Goal: Find specific page/section: Find specific page/section

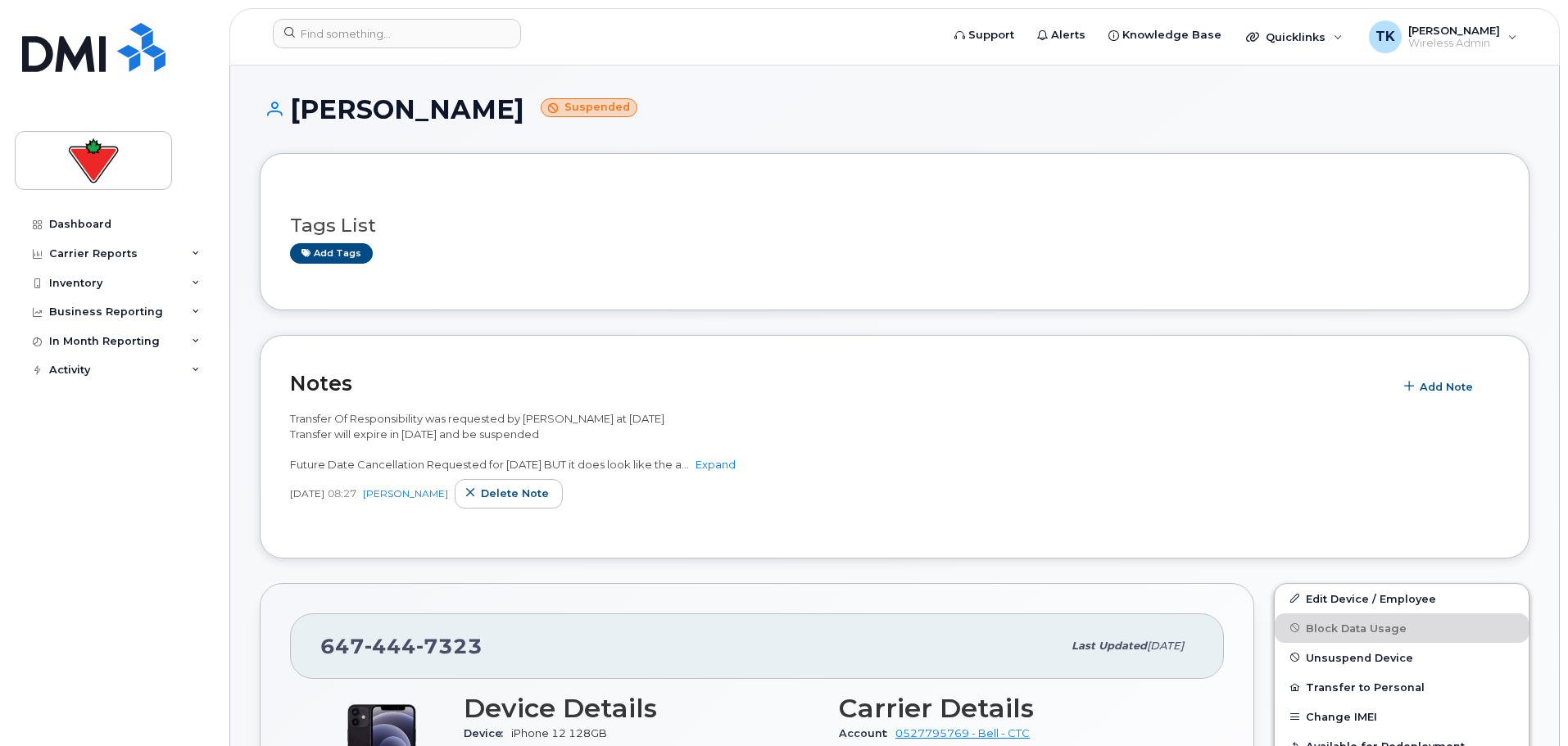
click at [1173, 476] on div "Transfer Of Responsibility was requested by [PERSON_NAME] at [DATE] Transfer wi…" at bounding box center [894, 459] width 1209 height 97
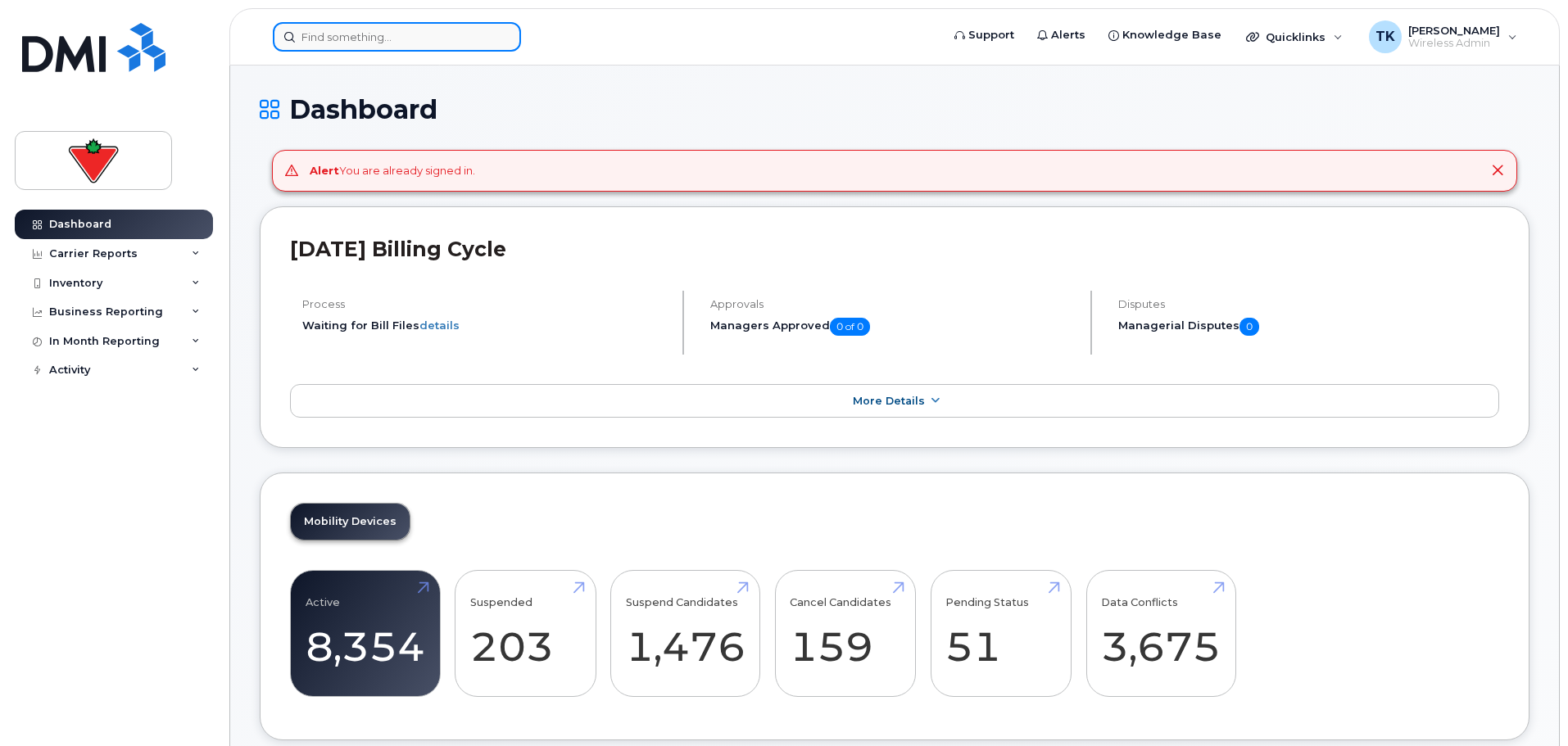
click at [429, 45] on input at bounding box center [396, 37] width 248 height 30
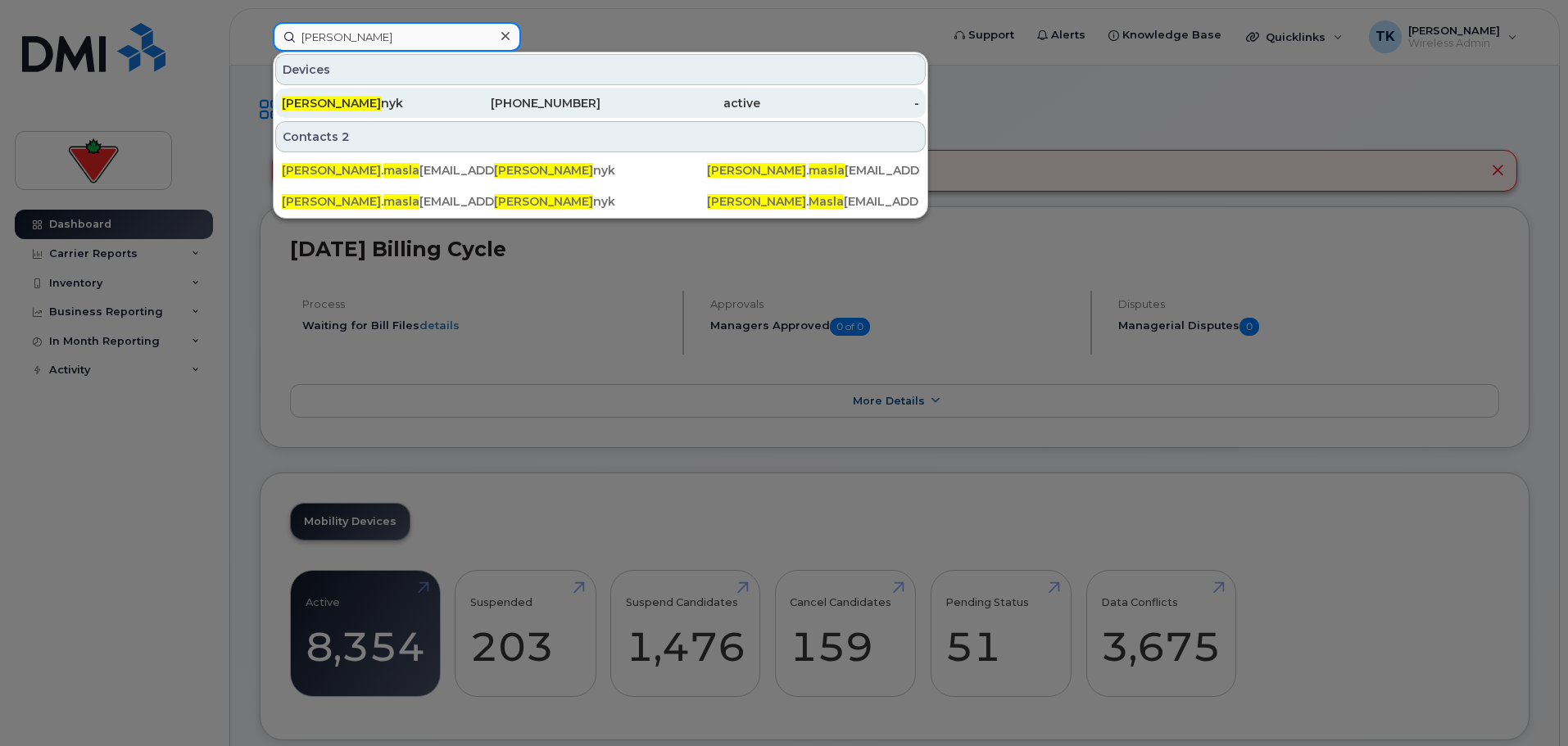
type input "kris masla"
click at [356, 106] on div "Kris Masla nyk" at bounding box center [362, 103] width 160 height 16
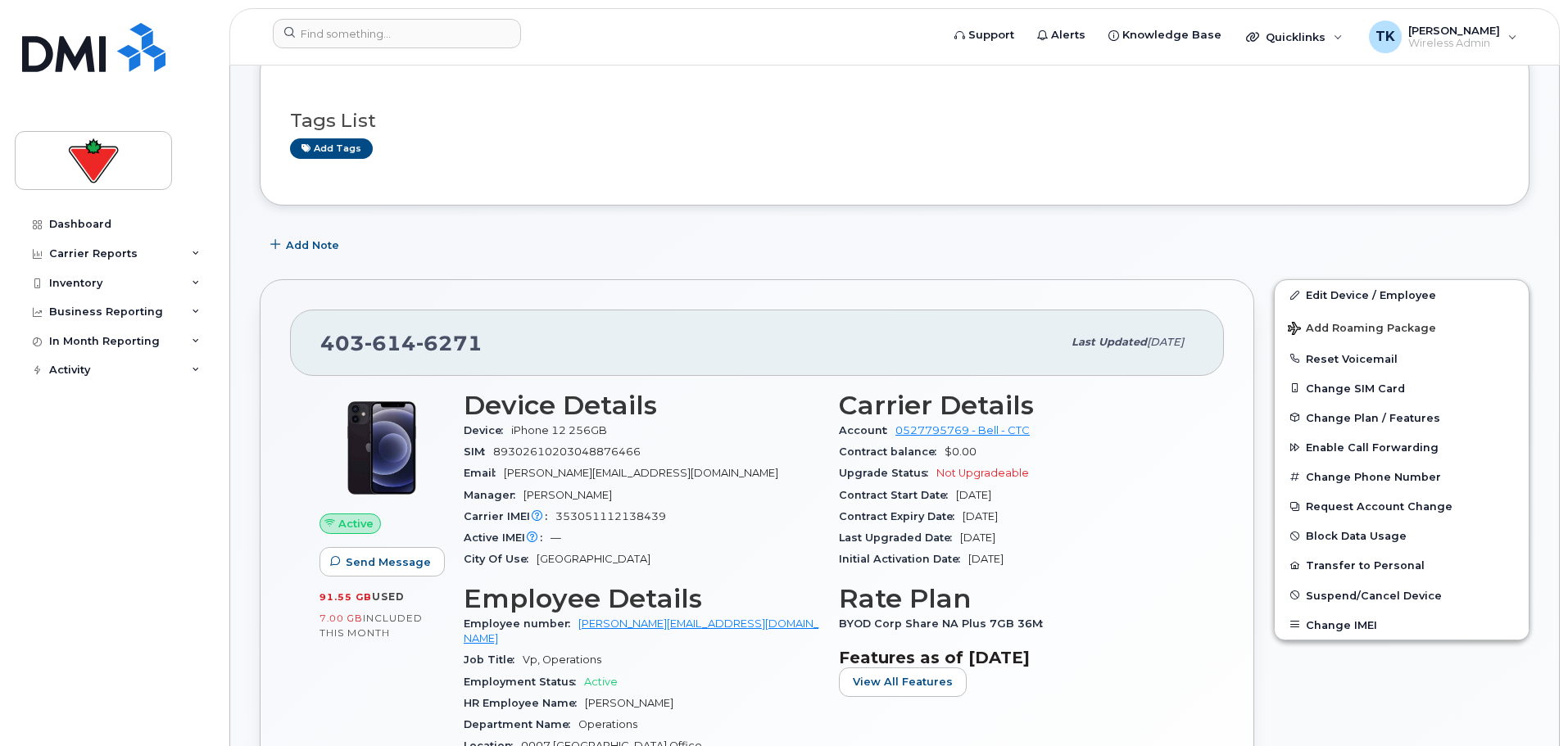
scroll to position [246, 0]
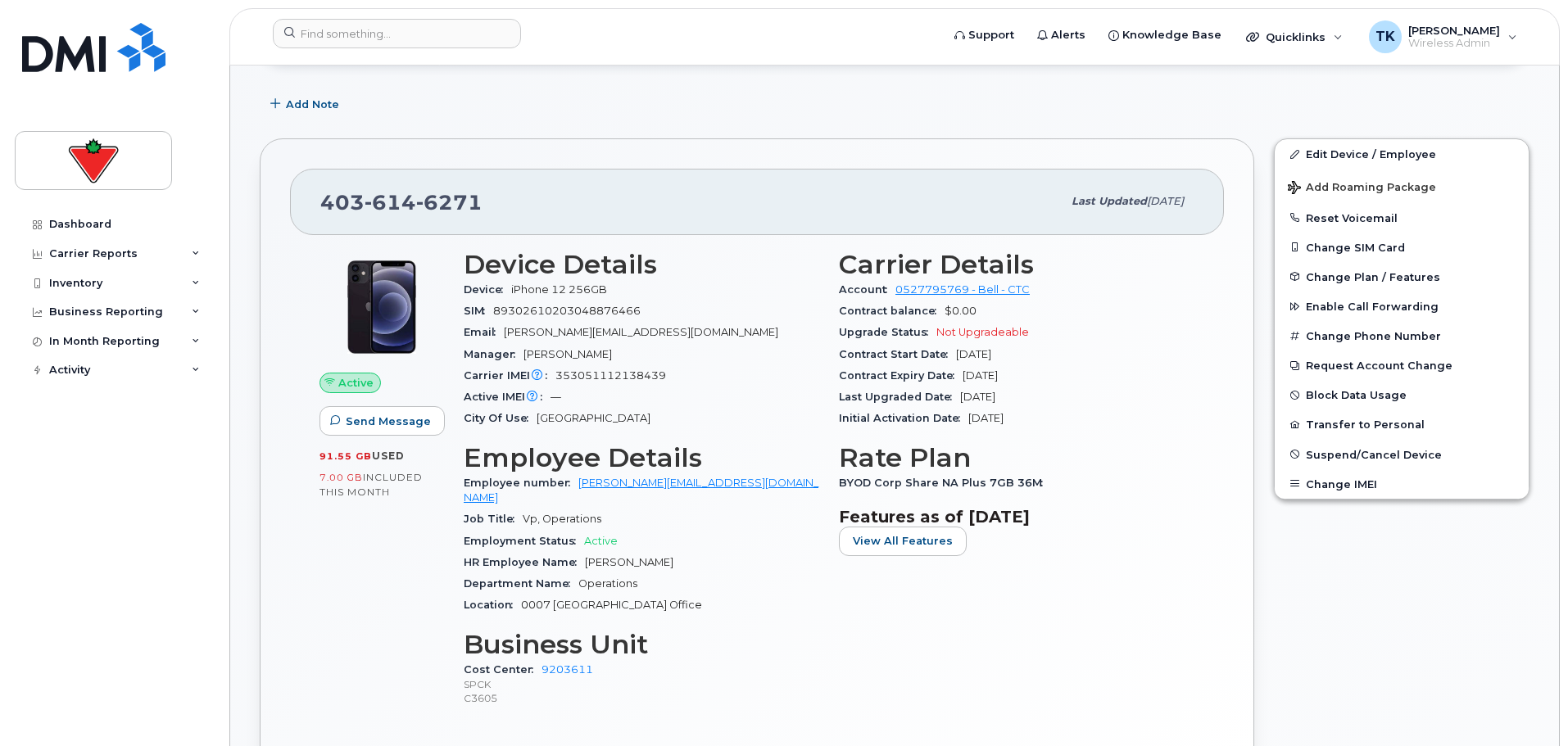
click at [718, 271] on h3 "Device Details" at bounding box center [641, 265] width 355 height 30
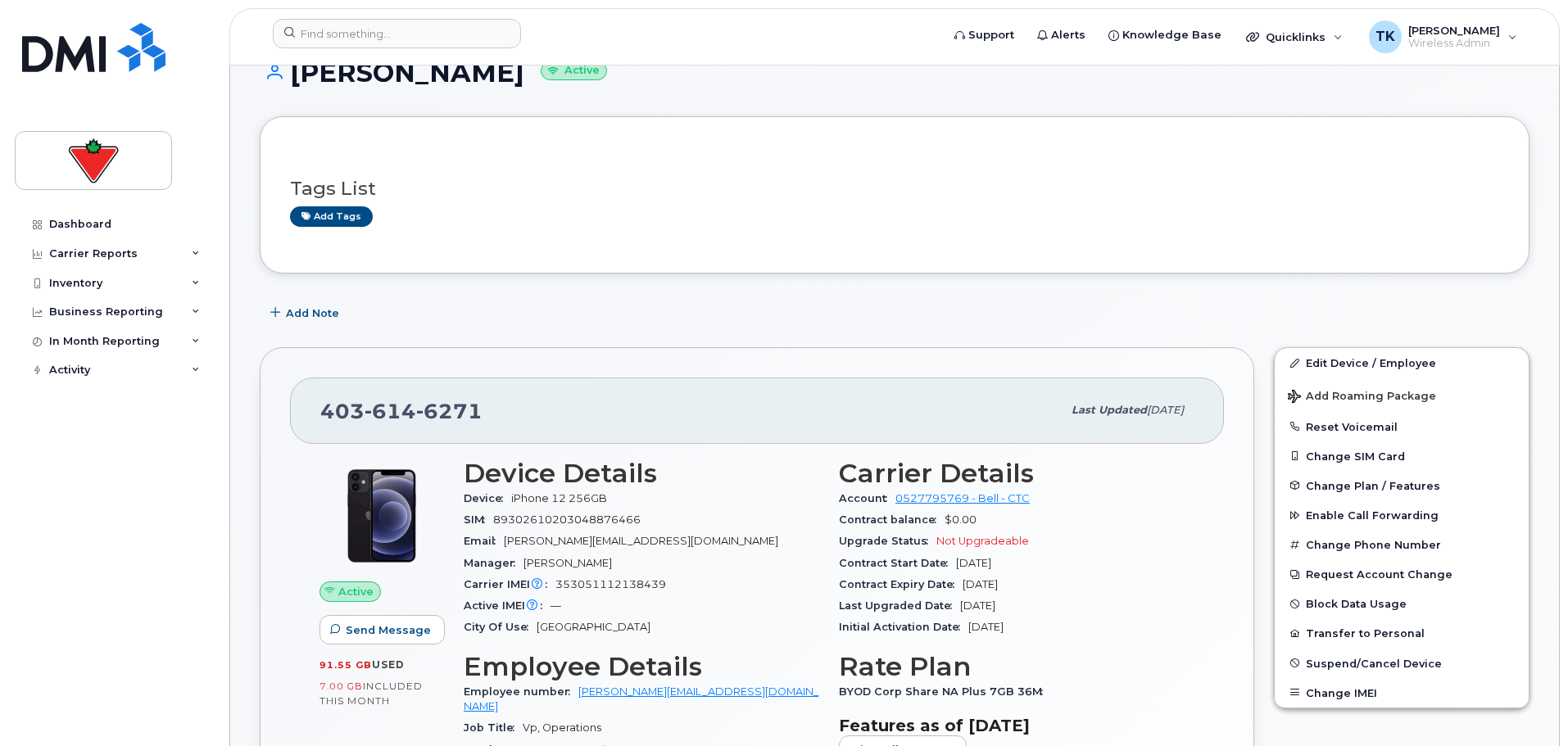
scroll to position [0, 0]
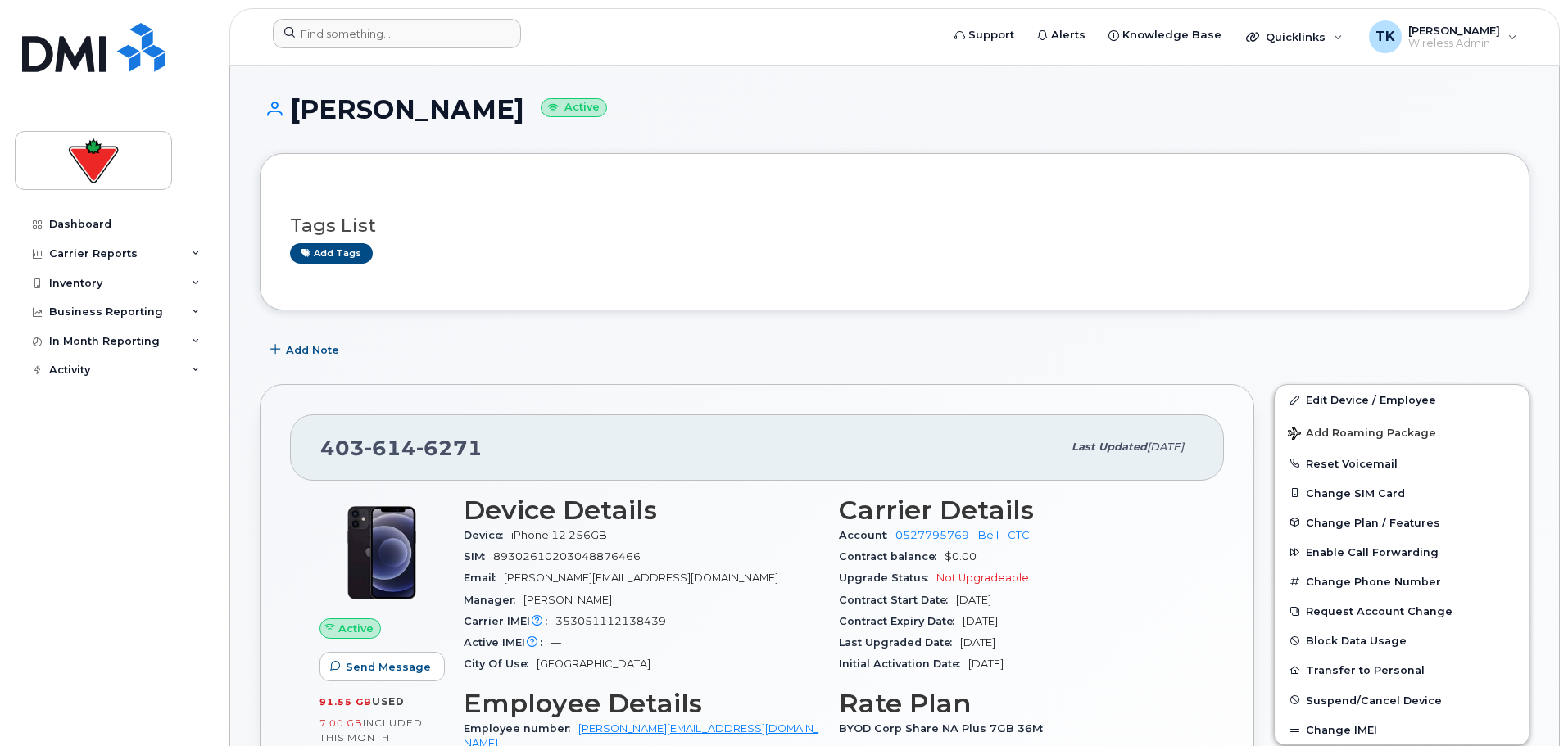
click at [763, 42] on form at bounding box center [601, 33] width 657 height 30
drag, startPoint x: 461, startPoint y: 451, endPoint x: 317, endPoint y: 453, distance: 144.0
click at [317, 453] on div "403 614 6271 Last updated Dec 02, 2024" at bounding box center [756, 447] width 934 height 65
copy span "403 614 6271"
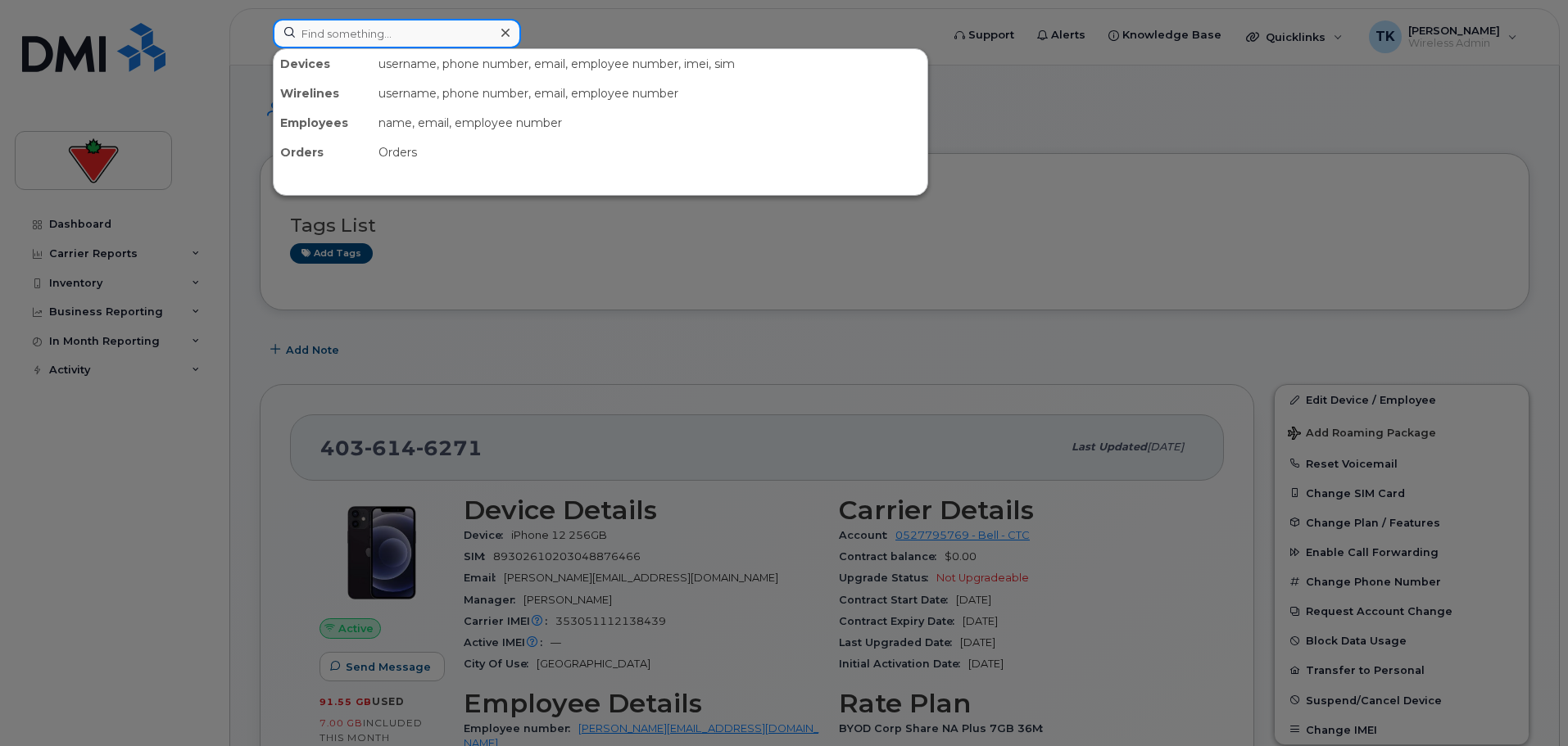
click at [353, 28] on input at bounding box center [396, 33] width 248 height 30
paste input "4036146271"
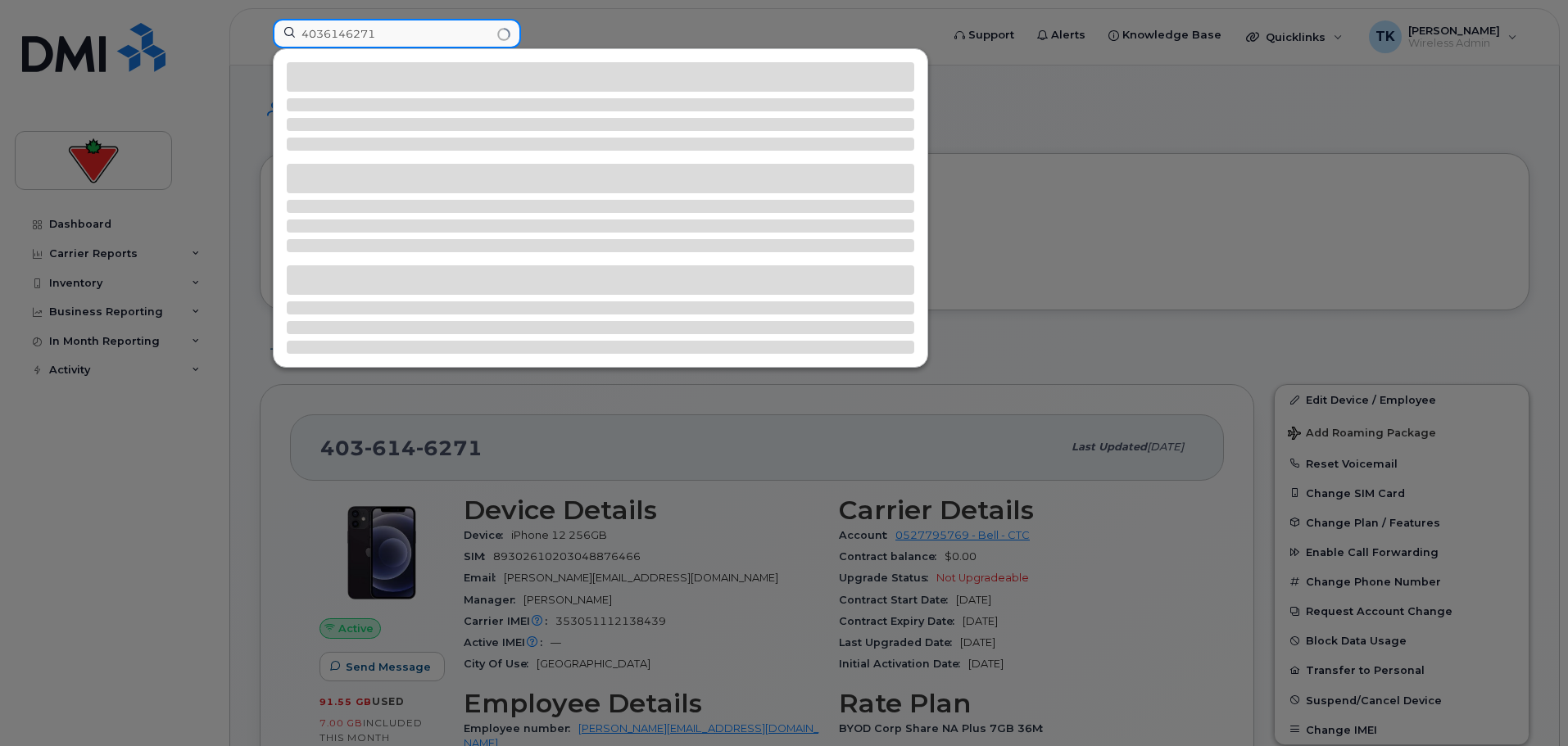
drag, startPoint x: 401, startPoint y: 32, endPoint x: 94, endPoint y: 4, distance: 308.3
click at [260, 19] on div "4036146271" at bounding box center [602, 37] width 684 height 36
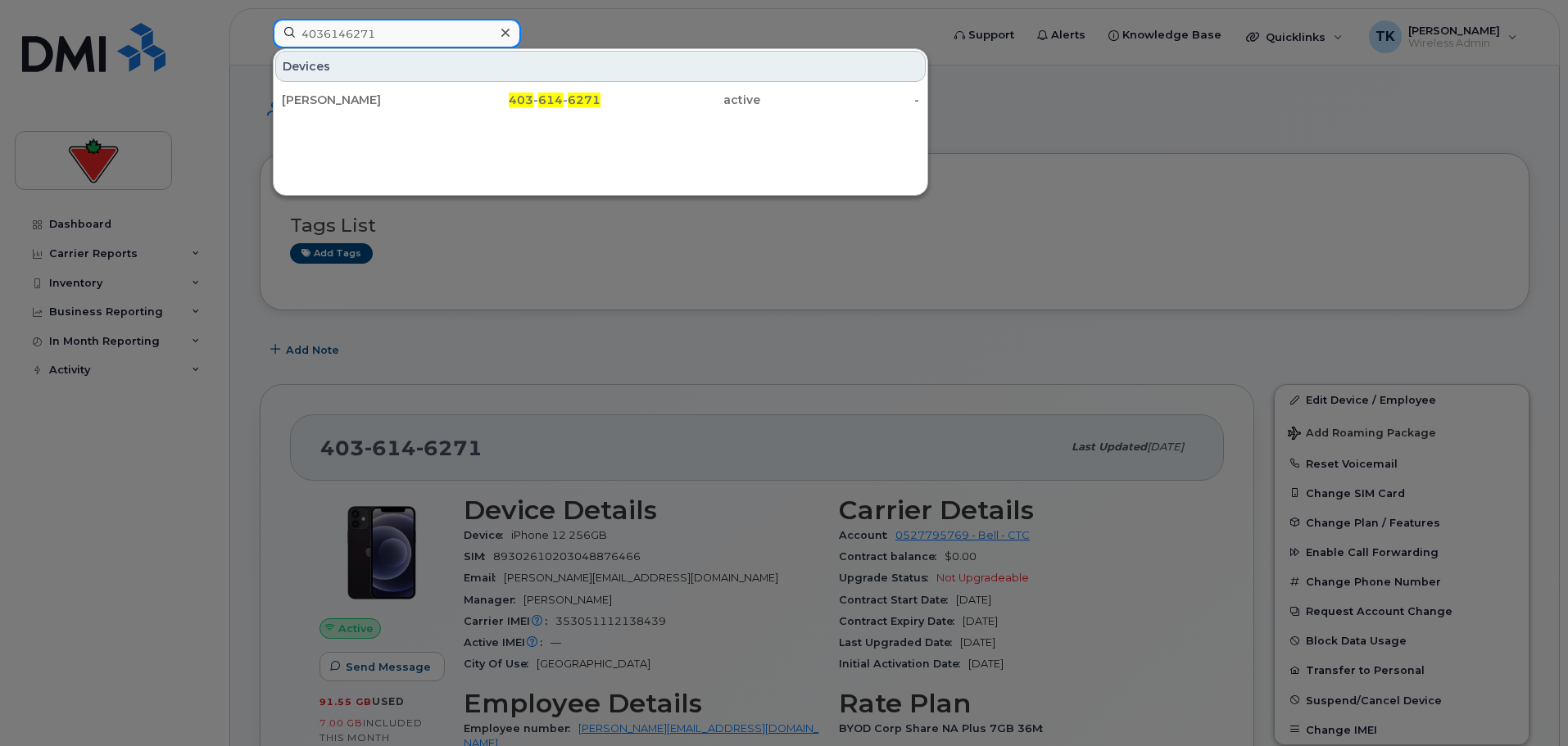
type input "4036146271"
click at [595, 256] on div at bounding box center [784, 373] width 1568 height 746
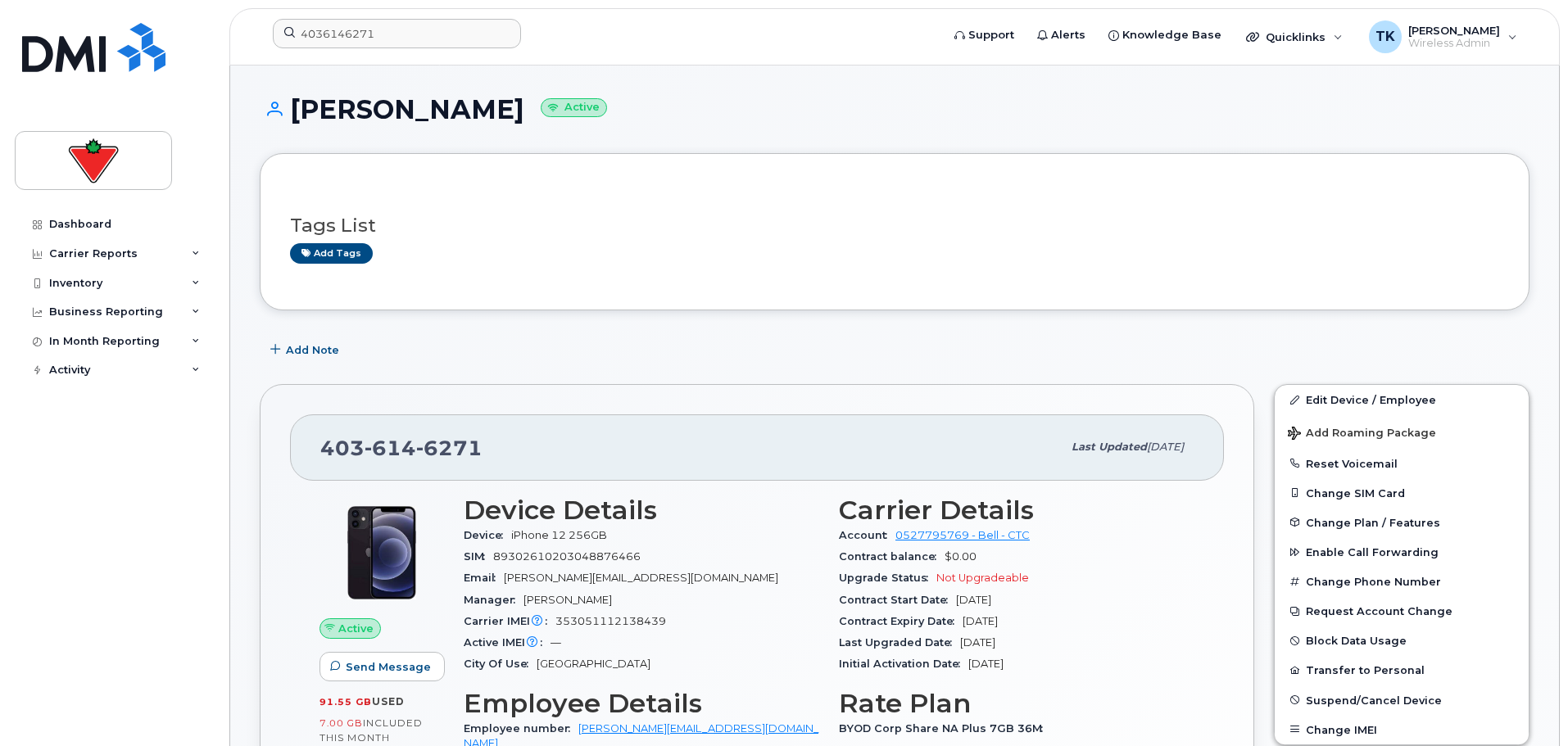
click at [509, 240] on div "Tags List Add tags" at bounding box center [894, 232] width 1209 height 63
drag, startPoint x: 441, startPoint y: 445, endPoint x: 320, endPoint y: 454, distance: 121.3
click at [320, 454] on div "403 614 6271" at bounding box center [691, 447] width 741 height 34
copy span "403 614 6271"
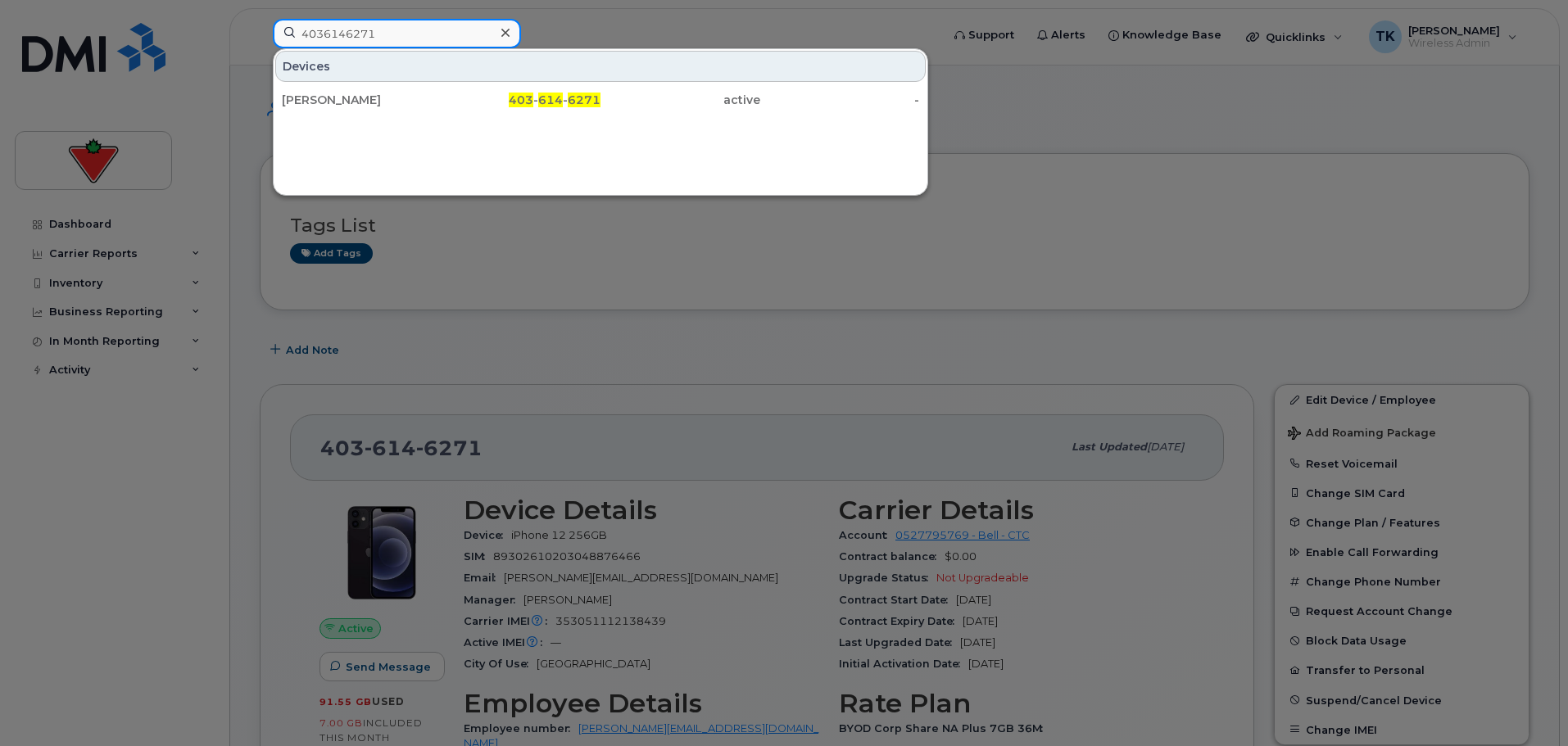
click at [400, 32] on input "4036146271" at bounding box center [396, 33] width 248 height 30
drag, startPoint x: 400, startPoint y: 32, endPoint x: 62, endPoint y: 41, distance: 338.1
click at [260, 41] on div "4036146271 Devices Kris Maslanyk 403 - 614 - 6271 active -" at bounding box center [602, 37] width 684 height 36
click at [661, 269] on div at bounding box center [784, 373] width 1568 height 746
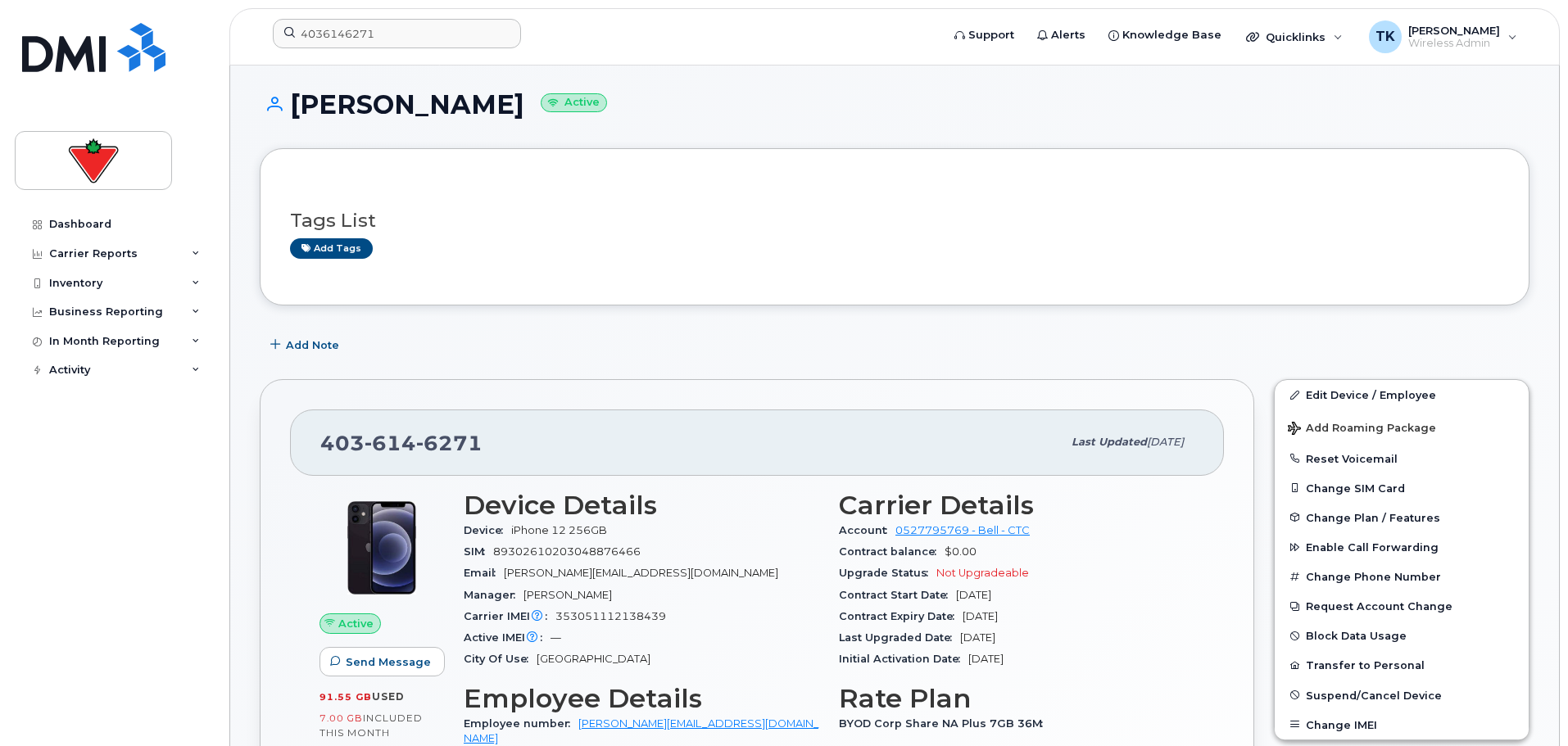
scroll to position [327, 0]
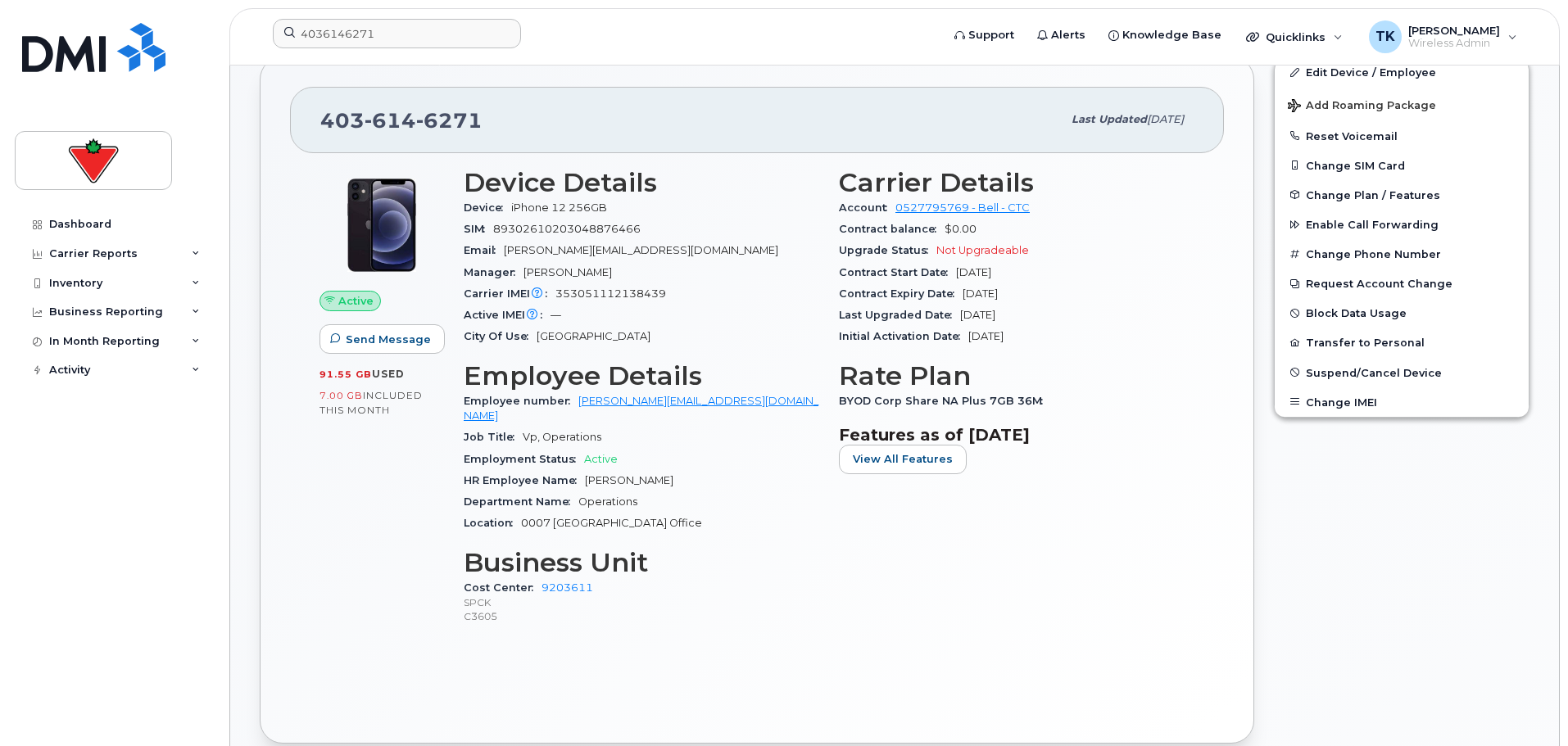
click at [1329, 545] on div "Edit Device / Employee Add Roaming Package Reset Voicemail Change SIM Card Chan…" at bounding box center [1401, 400] width 275 height 707
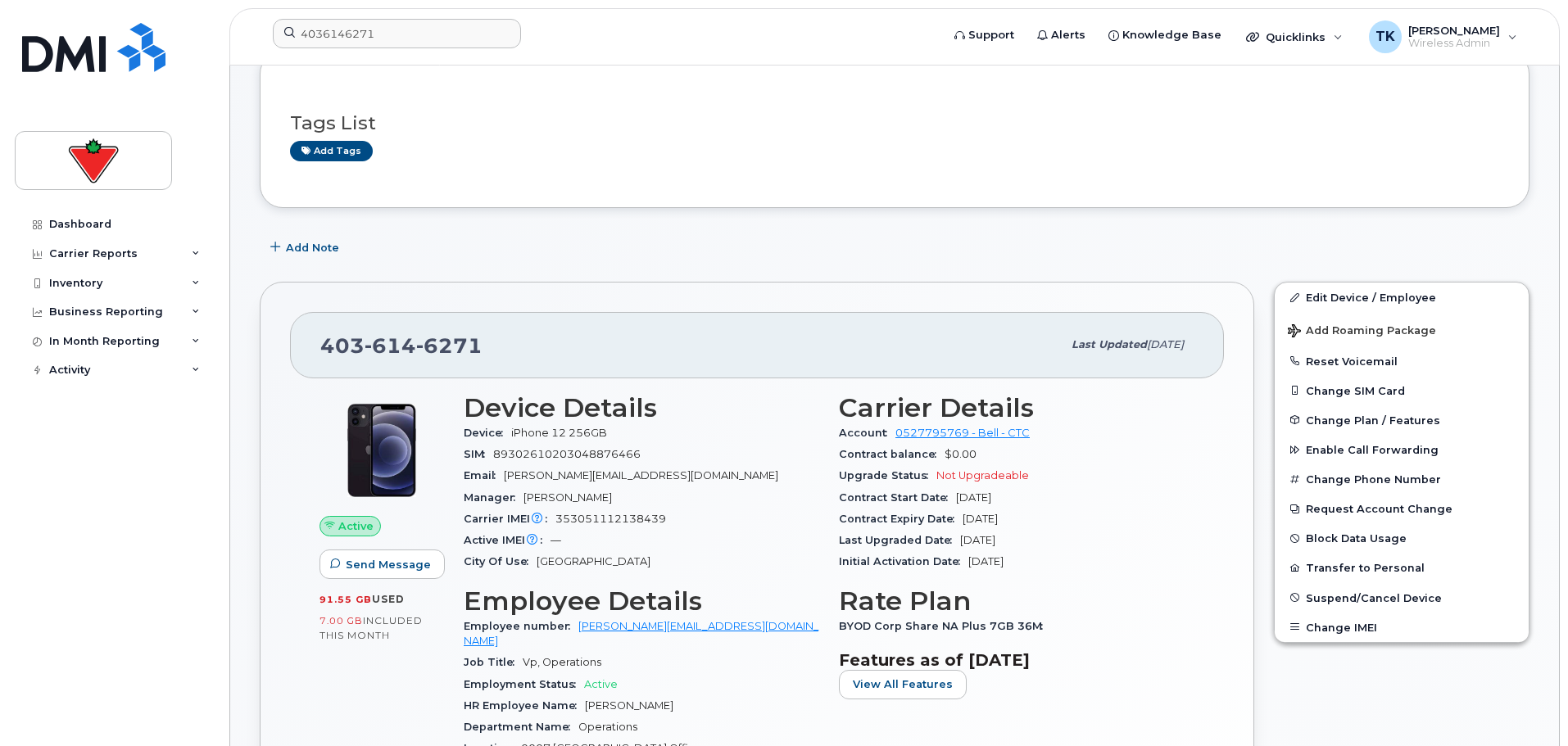
scroll to position [0, 0]
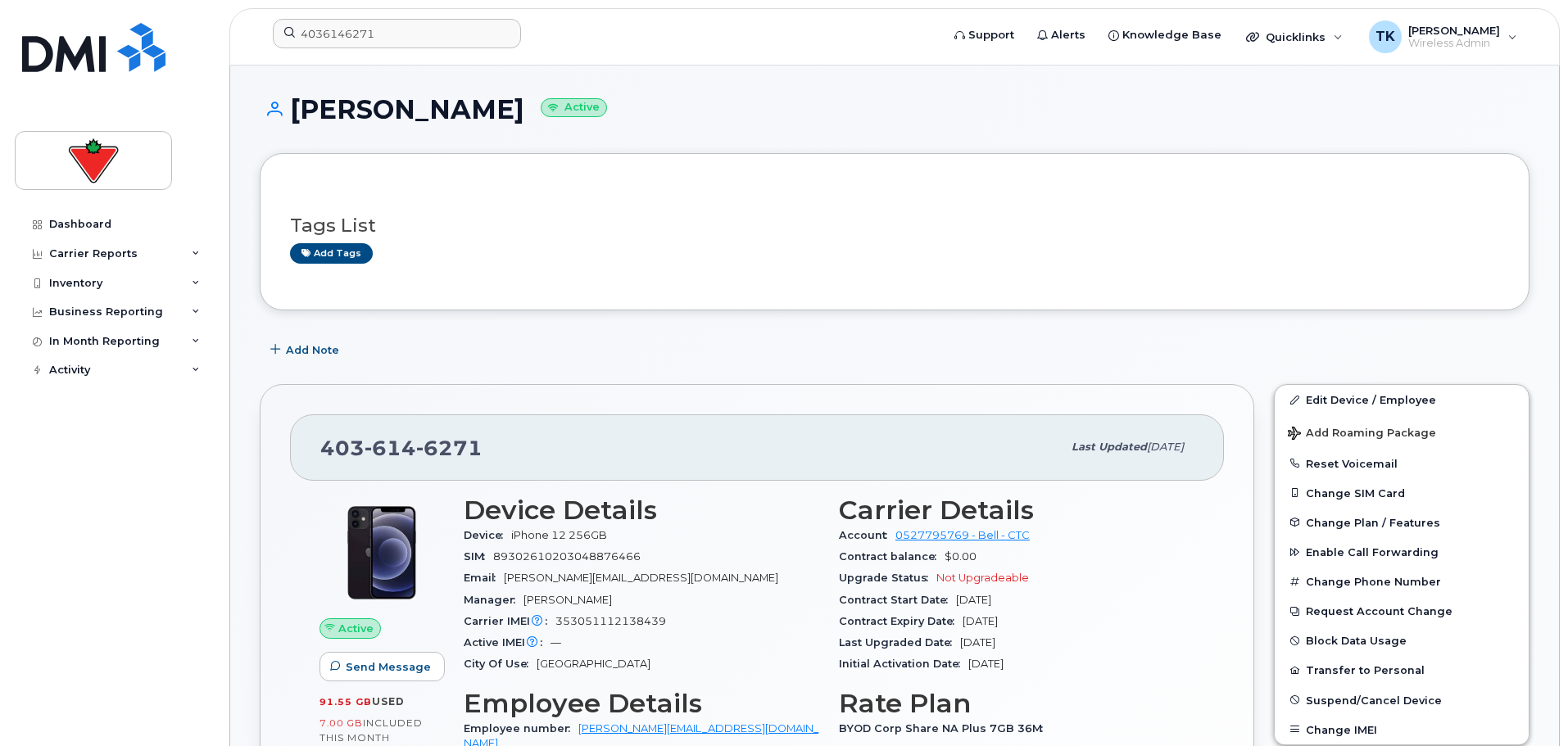
click at [820, 97] on h1 "Kris Maslanyk Active" at bounding box center [895, 109] width 1270 height 29
click at [739, 112] on h1 "Kris Maslanyk Active" at bounding box center [895, 109] width 1270 height 29
click at [965, 123] on h1 "Kris Maslanyk Active" at bounding box center [895, 109] width 1270 height 29
click at [780, 139] on div "Kris Maslanyk Active" at bounding box center [895, 124] width 1270 height 58
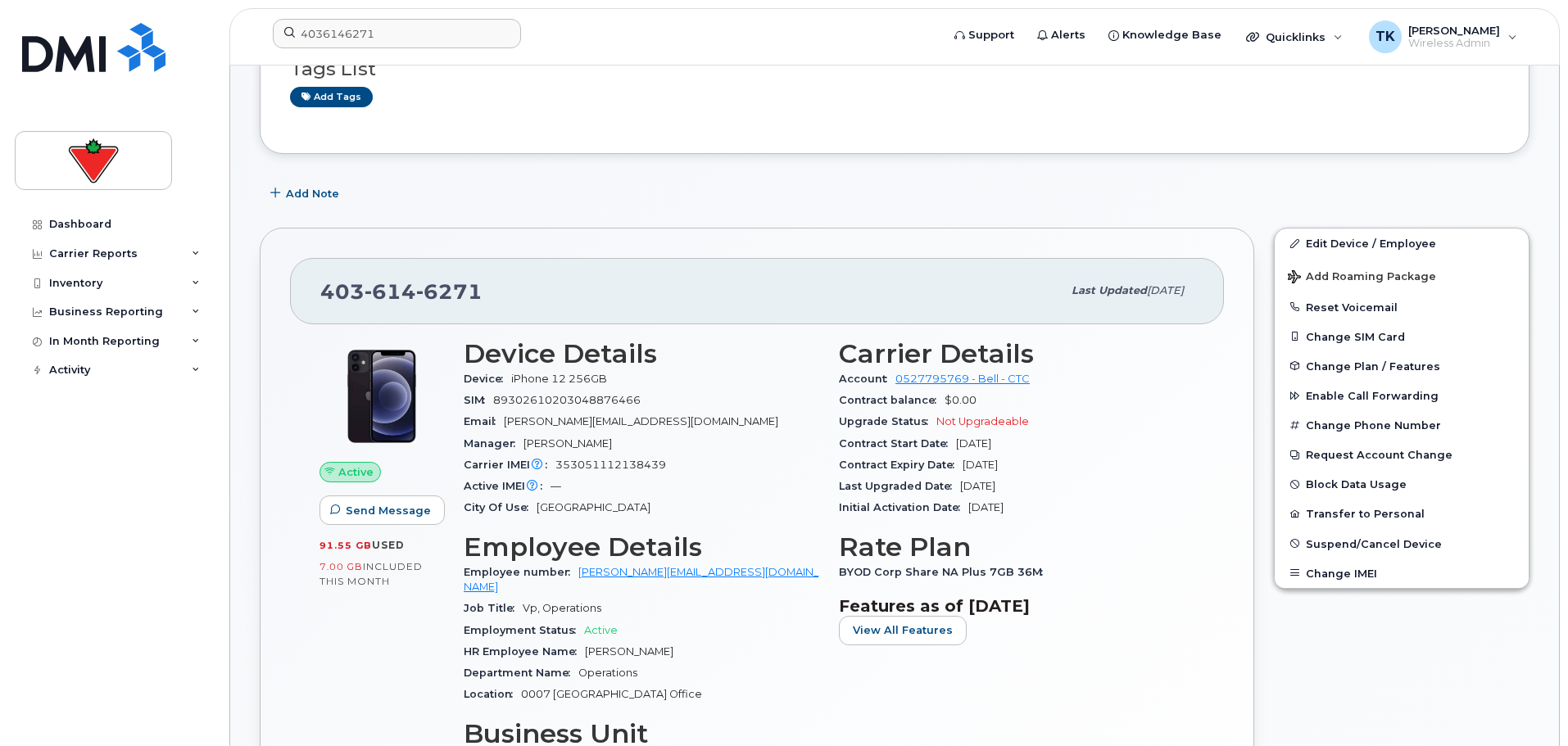
scroll to position [164, 0]
